Goal: Task Accomplishment & Management: Use online tool/utility

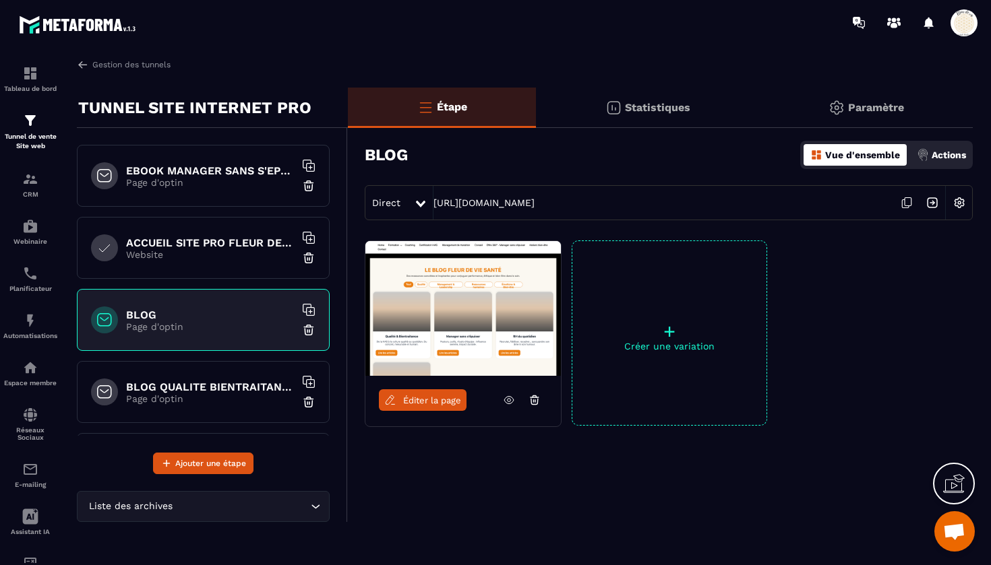
click at [909, 201] on icon at bounding box center [907, 203] width 26 height 26
click at [183, 247] on h6 "ACCUEIL SITE PRO FLEUR DE VIE" at bounding box center [210, 243] width 168 height 13
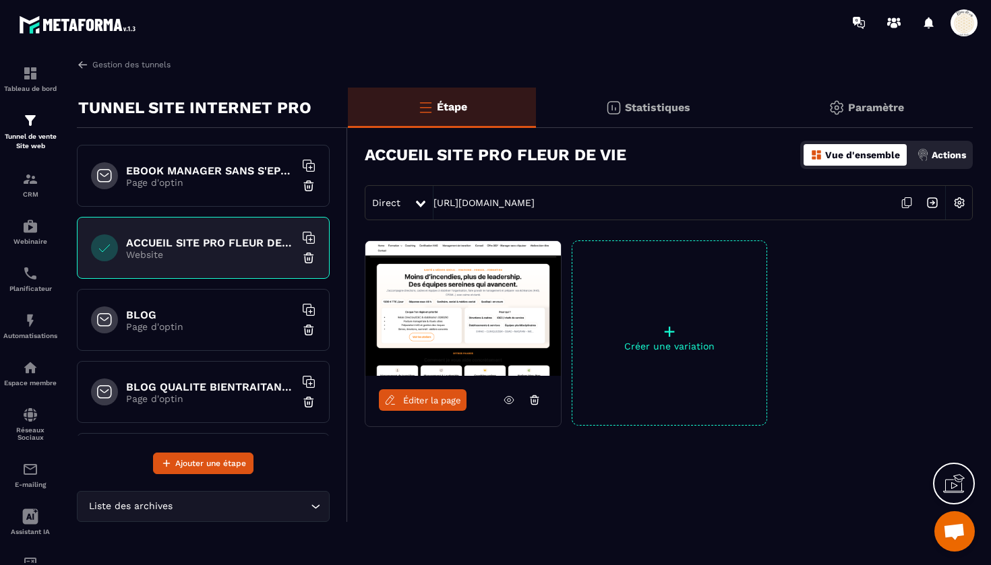
click at [906, 200] on icon at bounding box center [907, 203] width 26 height 26
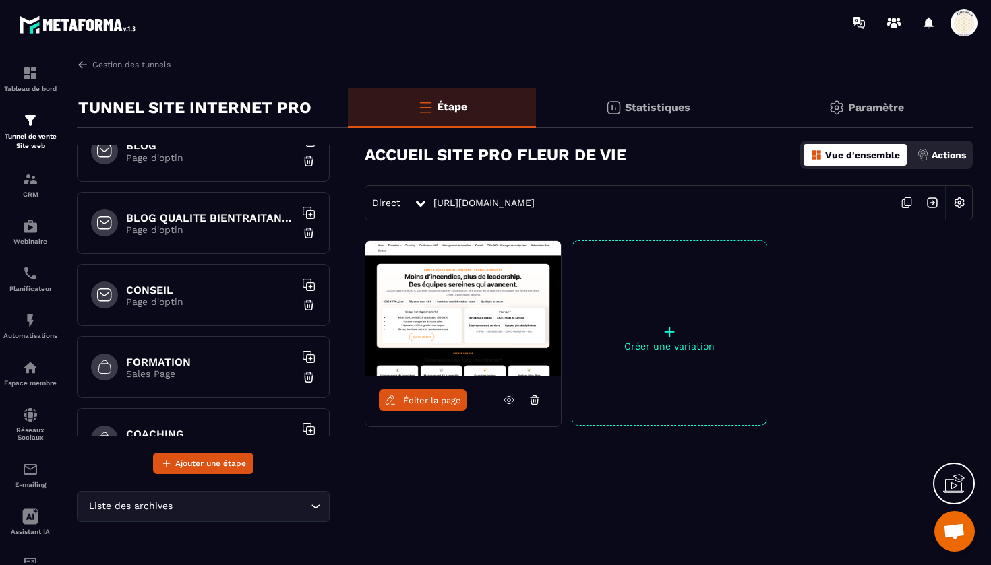
scroll to position [170, 0]
click at [266, 224] on p "Page d'optin" at bounding box center [210, 228] width 168 height 11
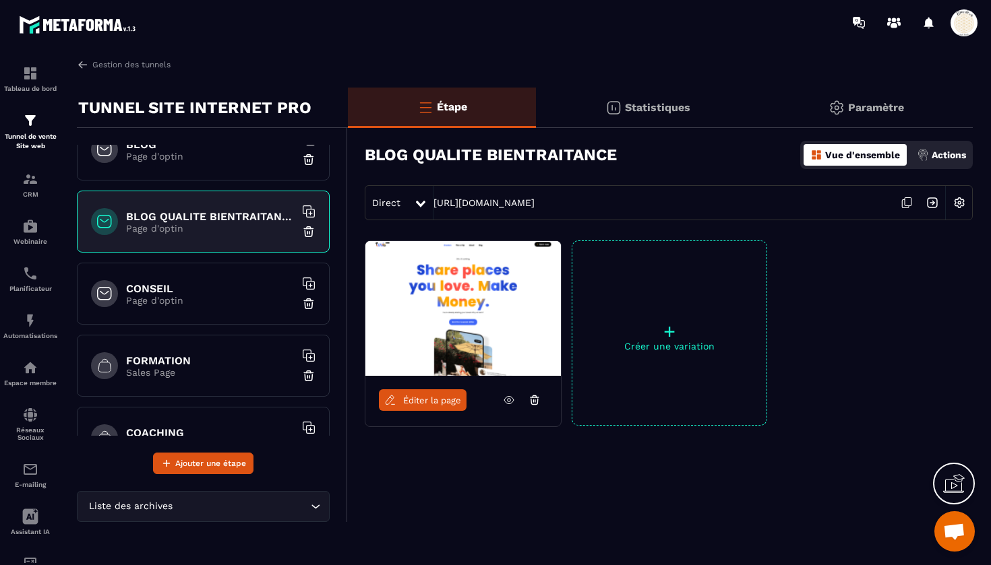
click at [910, 204] on icon at bounding box center [907, 203] width 26 height 26
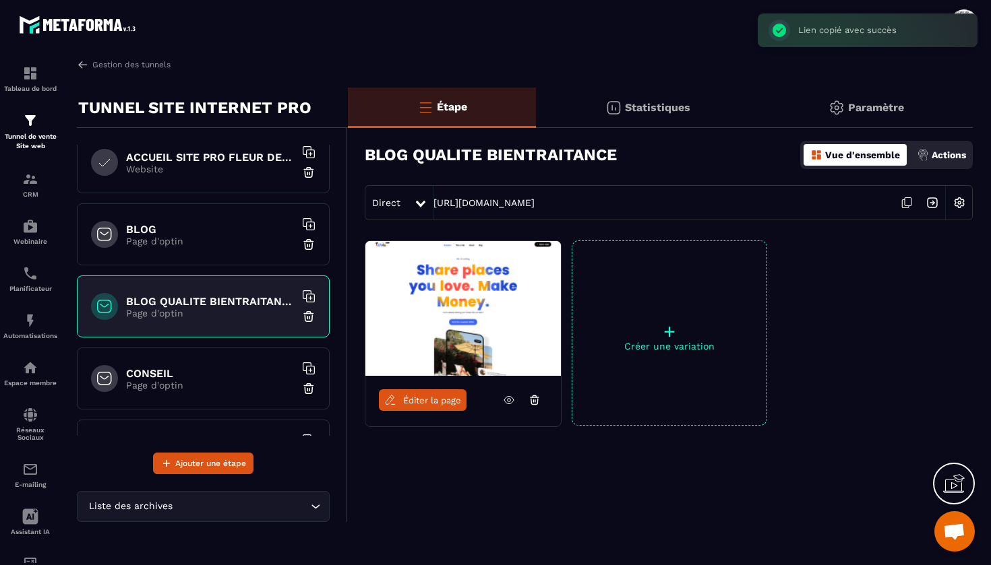
scroll to position [87, 0]
click at [213, 230] on h6 "BLOG" at bounding box center [210, 228] width 168 height 13
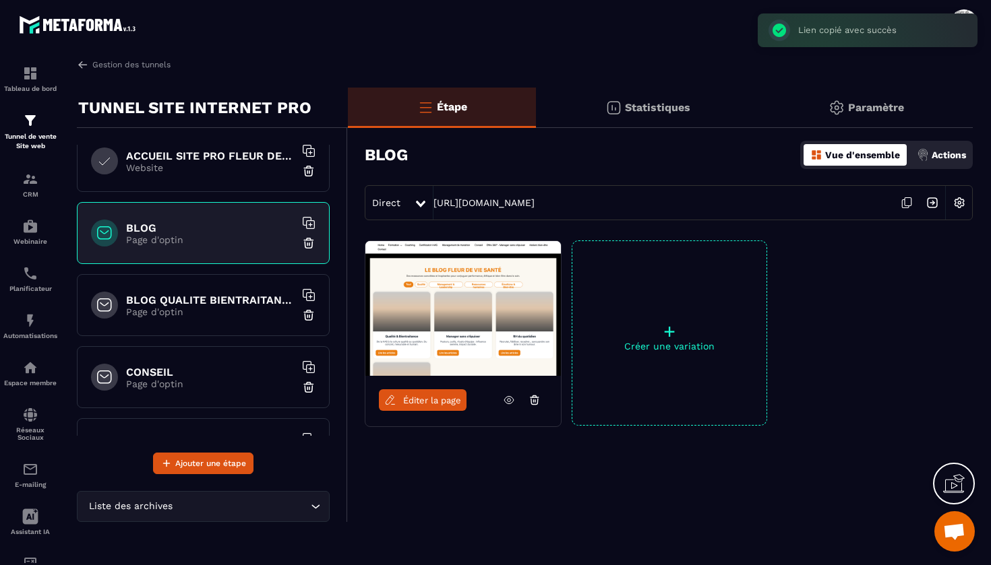
click at [426, 394] on link "Éditer la page" at bounding box center [423, 401] width 88 height 22
